Goal: Task Accomplishment & Management: Use online tool/utility

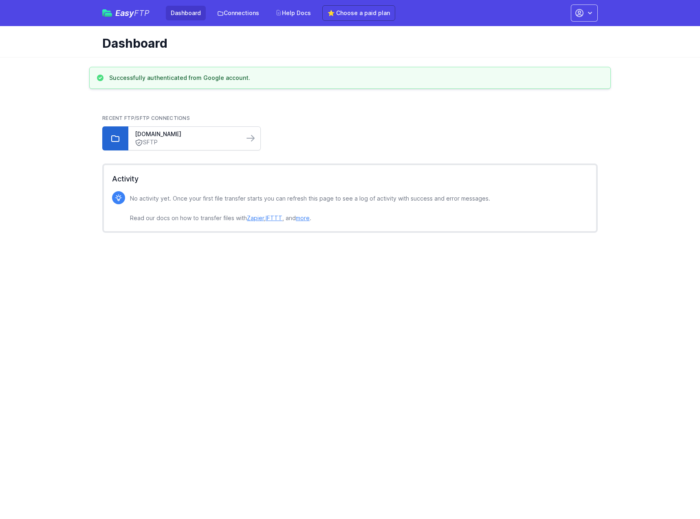
click at [169, 138] on link "SFTP" at bounding box center [186, 142] width 103 height 9
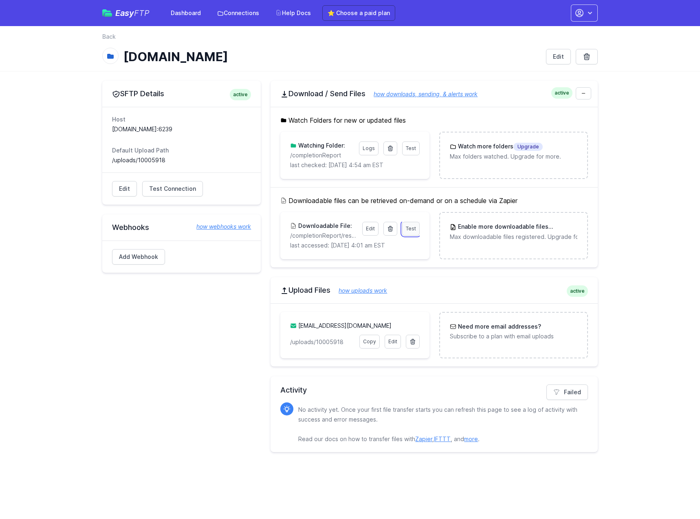
click at [412, 225] on link "Test" at bounding box center [411, 229] width 18 height 14
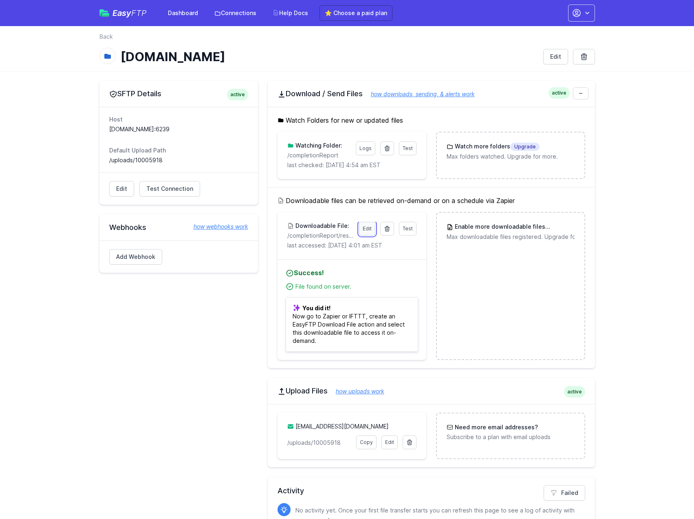
click at [366, 231] on link "Edit" at bounding box center [367, 229] width 16 height 14
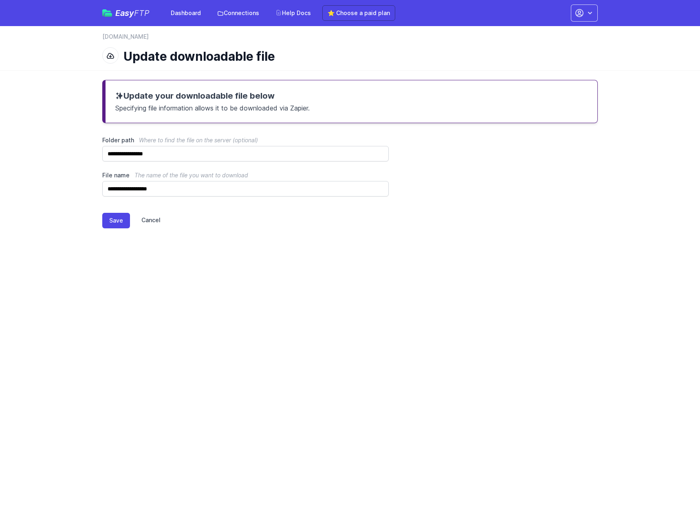
click at [147, 220] on link "Cancel" at bounding box center [145, 220] width 31 height 15
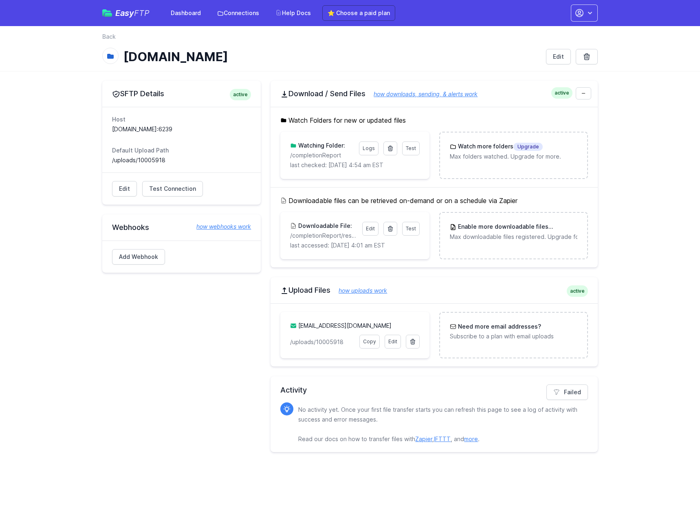
drag, startPoint x: 292, startPoint y: 199, endPoint x: 534, endPoint y: 201, distance: 242.1
click at [534, 201] on h5 "Downloadable files can be retrieved on-demand or on a schedule via Zapier" at bounding box center [434, 201] width 308 height 10
drag, startPoint x: 400, startPoint y: 200, endPoint x: 471, endPoint y: 202, distance: 70.9
click at [468, 202] on h5 "Downloadable files can be retrieved on-demand or on a schedule via Zapier" at bounding box center [434, 201] width 308 height 10
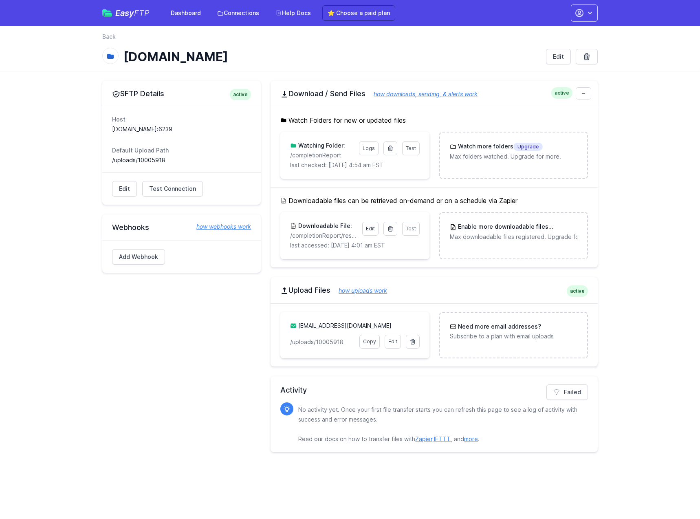
click at [474, 202] on h5 "Downloadable files can be retrieved on-demand or on a schedule via Zapier" at bounding box center [434, 201] width 308 height 10
click at [368, 148] on link "Logs" at bounding box center [369, 148] width 20 height 14
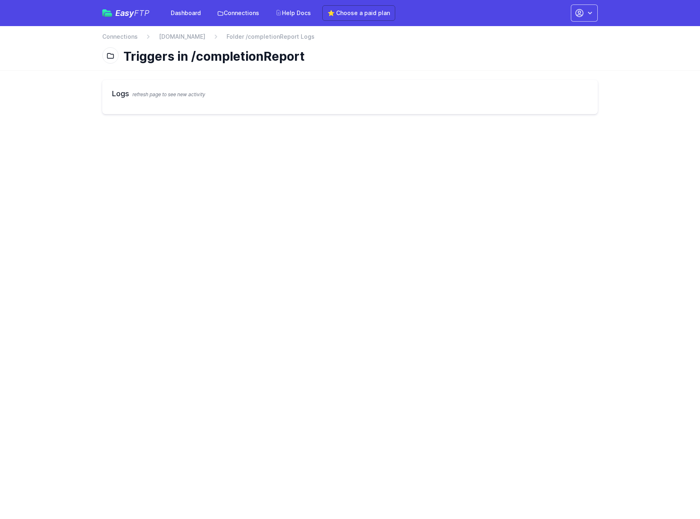
click at [134, 101] on div "Logs refresh page to see new activity" at bounding box center [350, 97] width 496 height 34
click at [183, 37] on link "[DOMAIN_NAME]" at bounding box center [182, 37] width 46 height 8
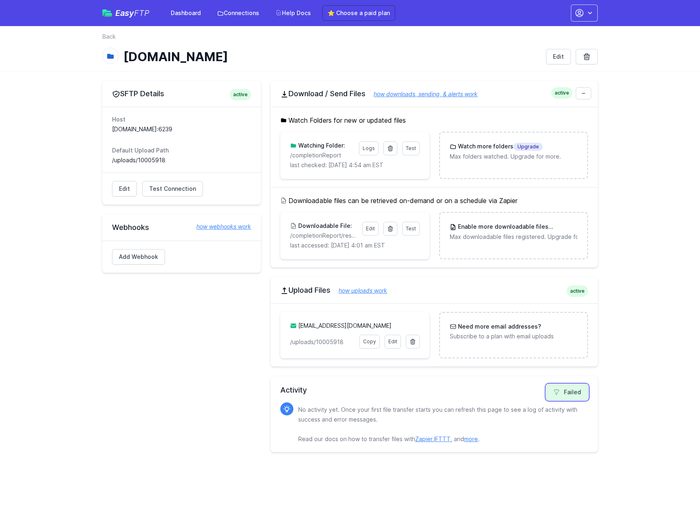
click at [566, 394] on link "Failed" at bounding box center [567, 391] width 42 height 15
click at [368, 230] on link "Edit" at bounding box center [370, 229] width 16 height 14
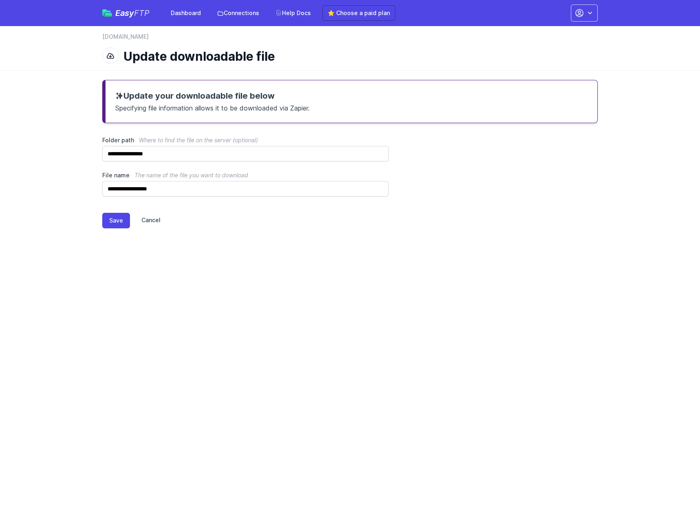
click at [148, 220] on link "Cancel" at bounding box center [145, 220] width 31 height 15
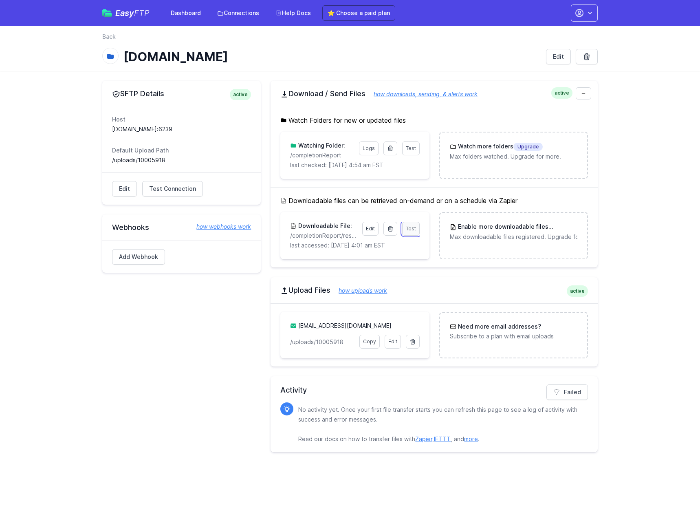
click at [410, 231] on span "Test" at bounding box center [411, 228] width 10 height 6
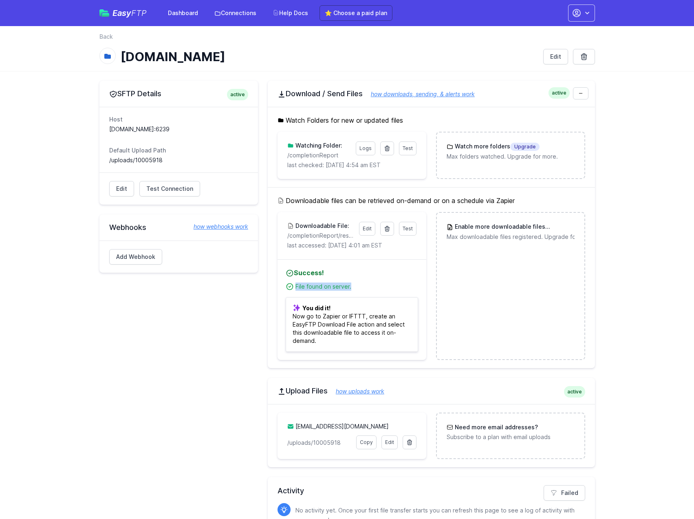
drag, startPoint x: 295, startPoint y: 286, endPoint x: 372, endPoint y: 285, distance: 77.0
click at [372, 285] on div "File found on server." at bounding box center [356, 286] width 123 height 8
click at [333, 308] on p "You did it! Now go to Zapier or IFTTT, create an EasyFTP Download File action a…" at bounding box center [352, 324] width 132 height 55
click at [579, 95] on icon at bounding box center [580, 93] width 5 height 5
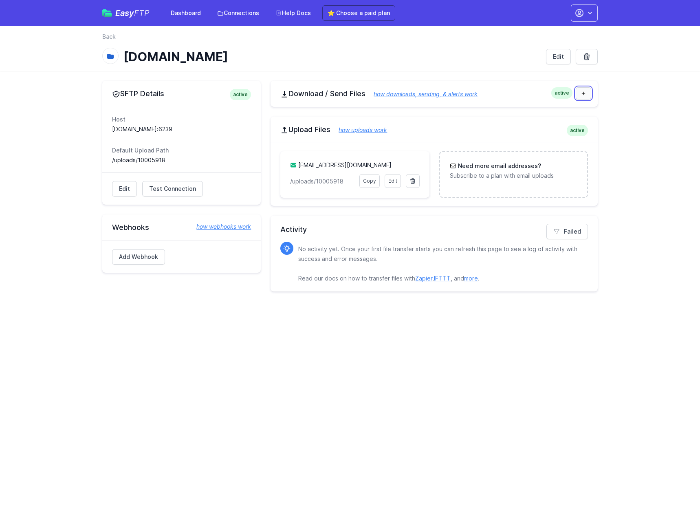
click at [579, 95] on link at bounding box center [583, 93] width 15 height 12
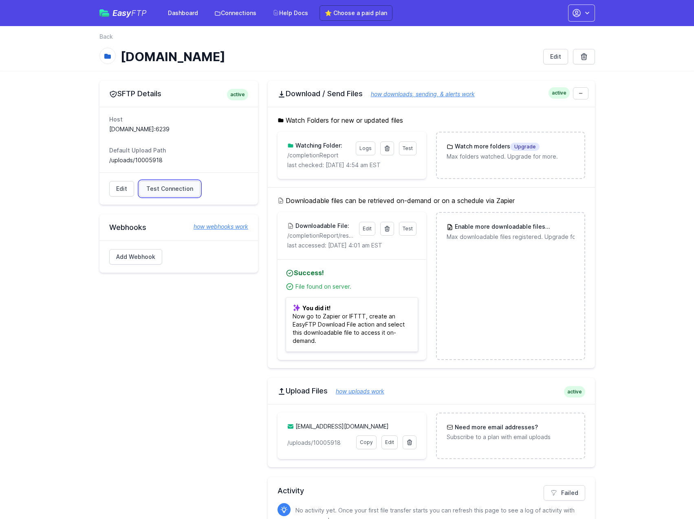
click at [152, 189] on span "Test Connection" at bounding box center [169, 189] width 47 height 8
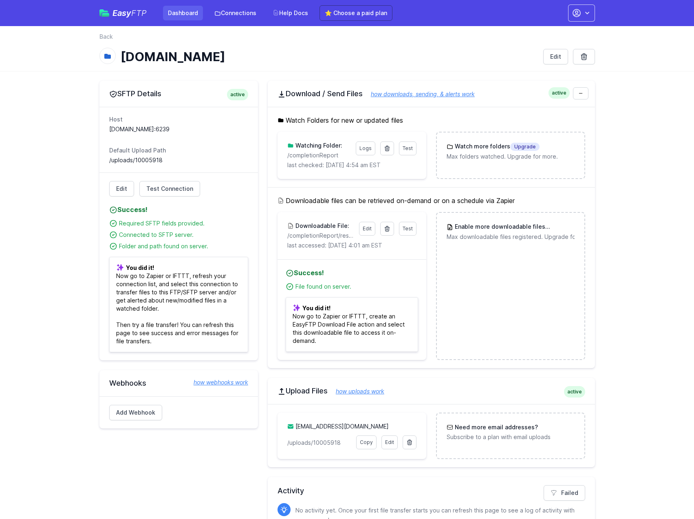
click at [183, 14] on link "Dashboard" at bounding box center [183, 13] width 40 height 15
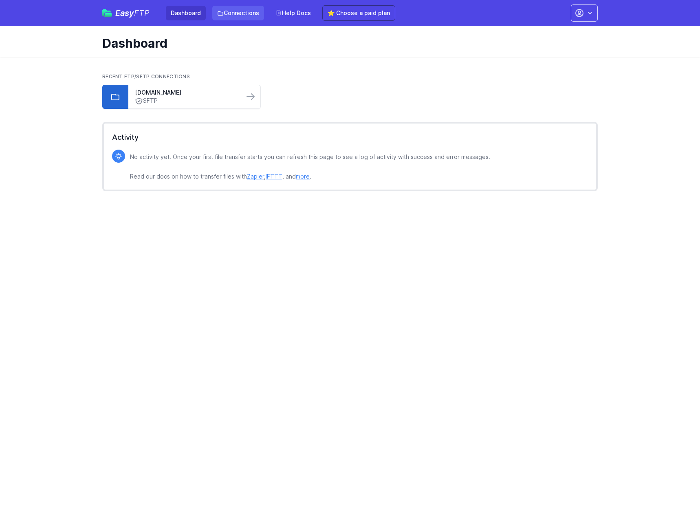
click at [234, 16] on link "Connections" at bounding box center [238, 13] width 52 height 15
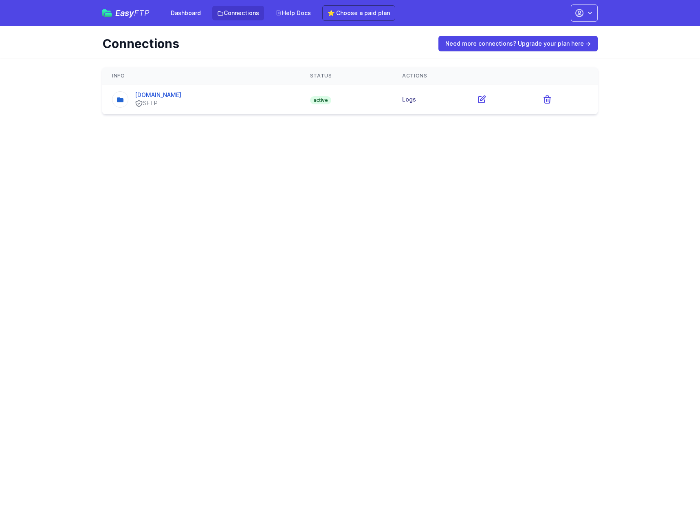
click at [416, 102] on link "Logs" at bounding box center [409, 99] width 14 height 7
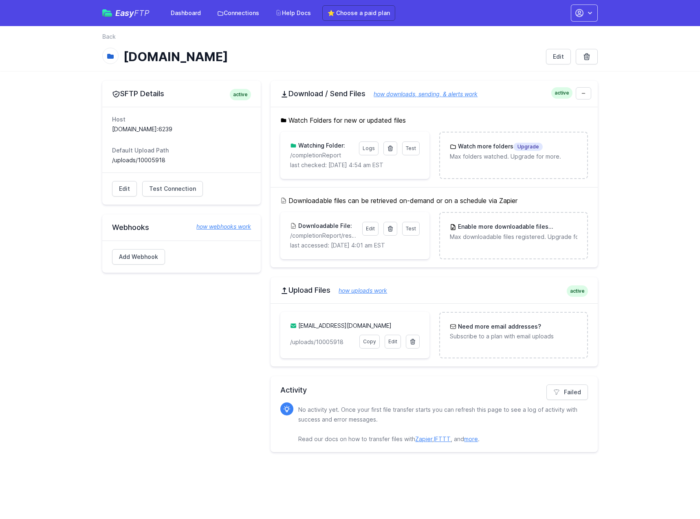
click at [427, 95] on link "how downloads, sending, & alerts work" at bounding box center [422, 93] width 112 height 7
